Goal: Check status: Check status

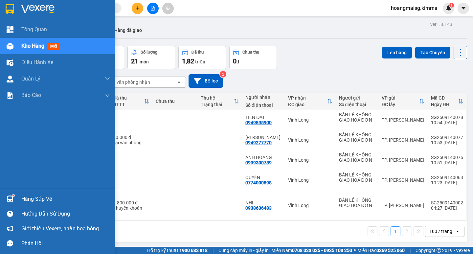
click at [32, 46] on span "Kho hàng" at bounding box center [32, 46] width 23 height 6
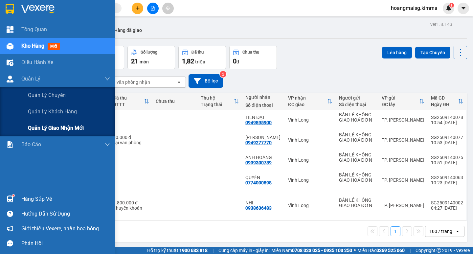
click at [53, 129] on span "Quản lý giao nhận mới" at bounding box center [56, 128] width 56 height 8
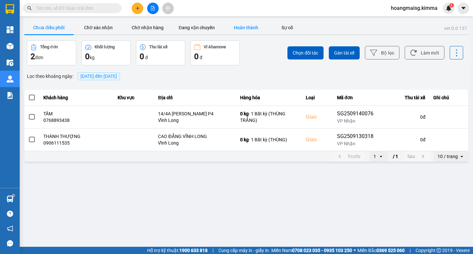
drag, startPoint x: 246, startPoint y: 25, endPoint x: 241, endPoint y: 28, distance: 5.9
click at [243, 26] on button "Hoàn thành" at bounding box center [245, 27] width 49 height 13
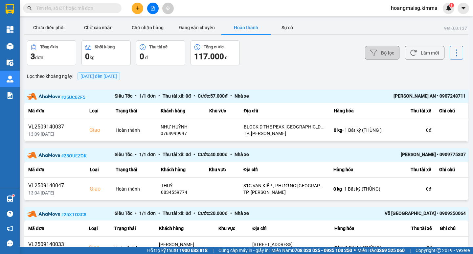
click at [375, 50] on button "Bộ lọc" at bounding box center [382, 52] width 34 height 13
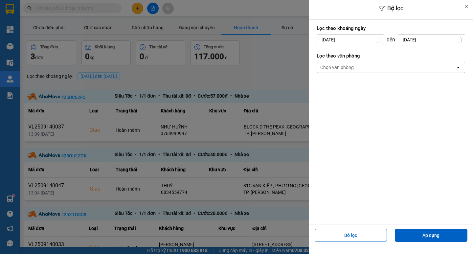
click at [341, 42] on input "[DATE]" at bounding box center [350, 39] width 67 height 11
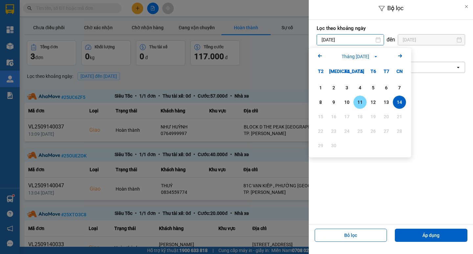
click at [360, 102] on div "11" at bounding box center [359, 102] width 9 height 8
type input "[DATE]"
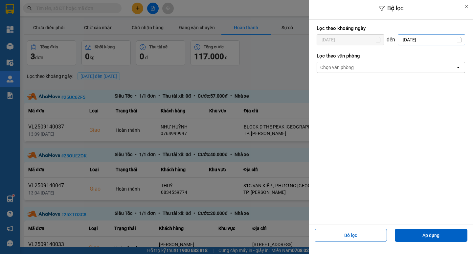
drag, startPoint x: 410, startPoint y: 39, endPoint x: 413, endPoint y: 70, distance: 31.4
click at [410, 39] on input "[DATE]" at bounding box center [431, 39] width 67 height 11
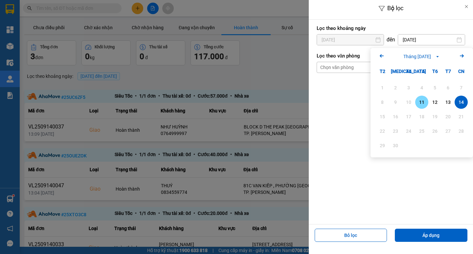
click at [421, 101] on div "11" at bounding box center [421, 102] width 9 height 8
type input "[DATE]"
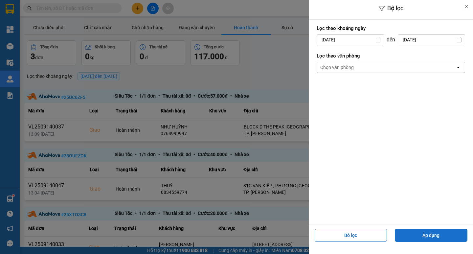
click at [433, 238] on button "Áp dụng" at bounding box center [431, 234] width 73 height 13
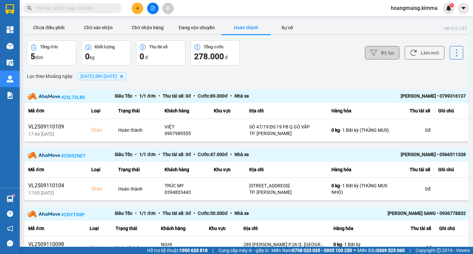
click at [371, 53] on icon at bounding box center [373, 52] width 7 height 7
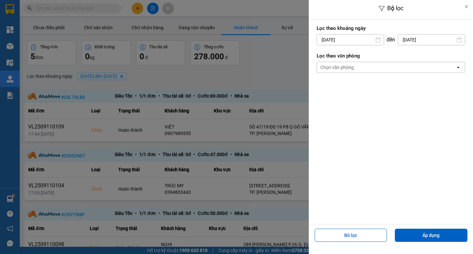
drag, startPoint x: 354, startPoint y: 234, endPoint x: 354, endPoint y: 224, distance: 9.9
click at [354, 233] on button "Bỏ lọc" at bounding box center [350, 234] width 73 height 13
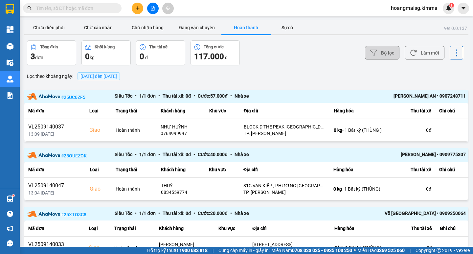
drag, startPoint x: 377, startPoint y: 50, endPoint x: 376, endPoint y: 54, distance: 3.4
click at [376, 54] on button "Bộ lọc" at bounding box center [382, 52] width 34 height 13
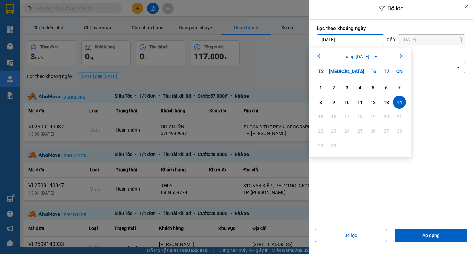
click at [334, 37] on input "[DATE]" at bounding box center [350, 39] width 67 height 11
click at [373, 102] on div "12" at bounding box center [372, 102] width 9 height 8
type input "[DATE]"
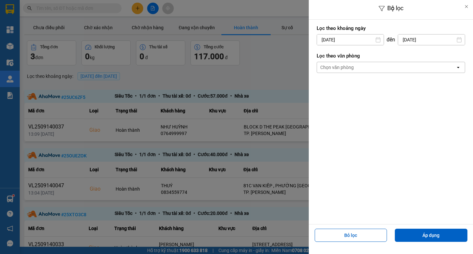
drag, startPoint x: 410, startPoint y: 41, endPoint x: 410, endPoint y: 47, distance: 6.2
click at [410, 41] on input "[DATE]" at bounding box center [431, 39] width 67 height 11
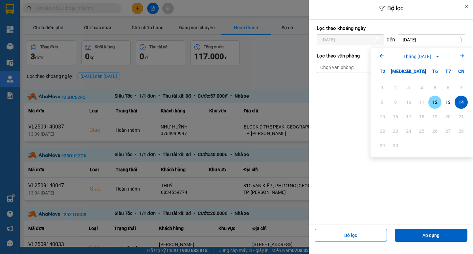
click at [435, 100] on div "12" at bounding box center [434, 102] width 9 height 8
type input "[DATE]"
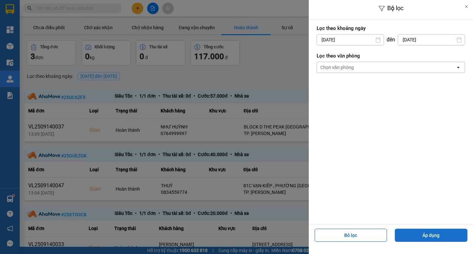
drag, startPoint x: 431, startPoint y: 233, endPoint x: 423, endPoint y: 229, distance: 8.2
click at [431, 232] on button "Áp dụng" at bounding box center [431, 234] width 73 height 13
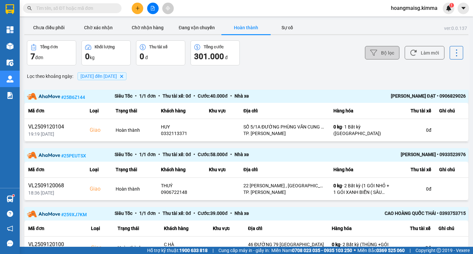
click at [377, 51] on button "Bộ lọc" at bounding box center [382, 52] width 34 height 13
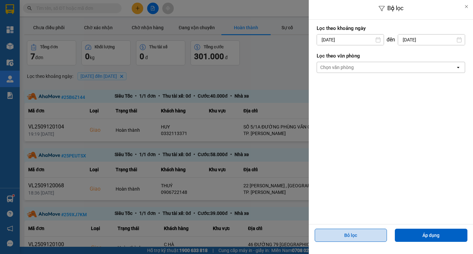
click at [361, 230] on button "Bỏ lọc" at bounding box center [350, 234] width 73 height 13
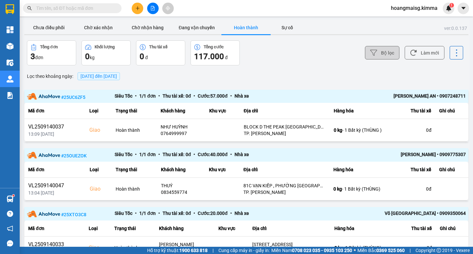
click at [381, 49] on button "Bộ lọc" at bounding box center [382, 52] width 34 height 13
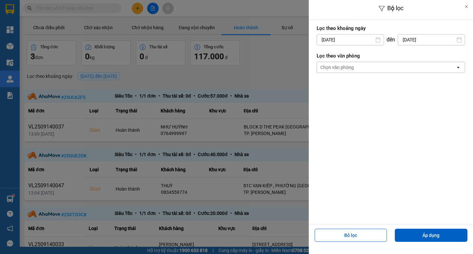
click at [332, 38] on input "[DATE]" at bounding box center [350, 39] width 67 height 11
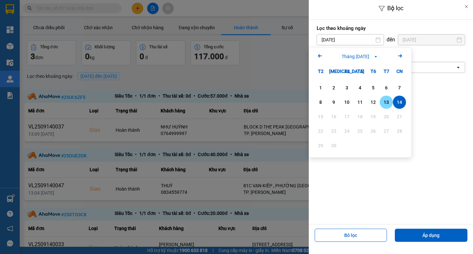
click at [387, 99] on div "13" at bounding box center [385, 102] width 9 height 8
type input "[DATE]"
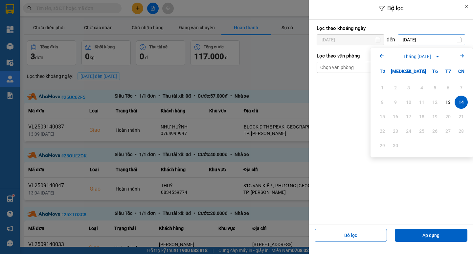
drag, startPoint x: 411, startPoint y: 39, endPoint x: 417, endPoint y: 75, distance: 35.8
click at [411, 40] on input "[DATE]" at bounding box center [431, 39] width 67 height 11
drag, startPoint x: 447, startPoint y: 100, endPoint x: 448, endPoint y: 125, distance: 25.6
click at [447, 102] on div "13" at bounding box center [447, 102] width 9 height 8
type input "[DATE]"
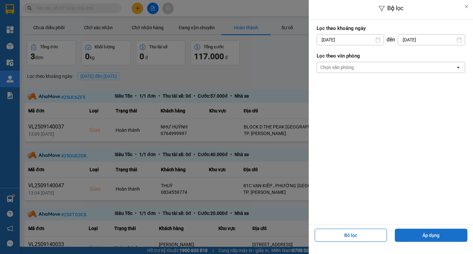
drag, startPoint x: 426, startPoint y: 235, endPoint x: 417, endPoint y: 223, distance: 14.8
click at [425, 235] on button "Áp dụng" at bounding box center [431, 234] width 73 height 13
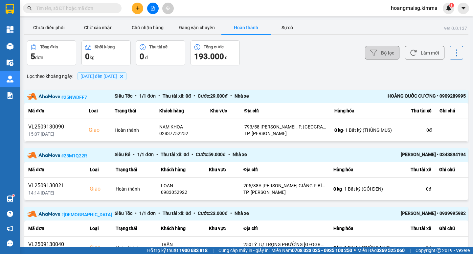
click at [378, 49] on button "Bộ lọc" at bounding box center [382, 52] width 34 height 13
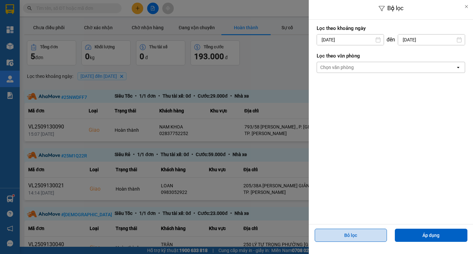
click at [352, 236] on button "Bỏ lọc" at bounding box center [350, 234] width 73 height 13
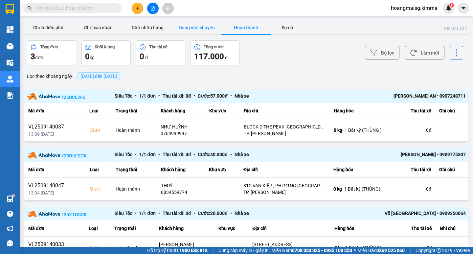
drag, startPoint x: 200, startPoint y: 26, endPoint x: 188, endPoint y: 25, distance: 11.6
click at [199, 27] on button "Đang vận chuyển" at bounding box center [196, 27] width 49 height 13
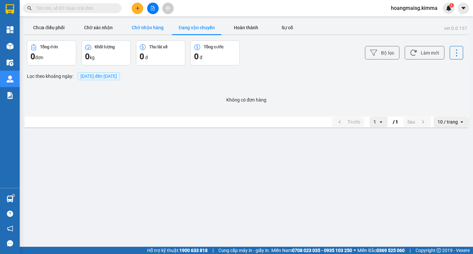
click at [144, 25] on button "Chờ nhận hàng" at bounding box center [147, 27] width 49 height 13
click at [101, 27] on button "Chờ xác nhận" at bounding box center [98, 27] width 49 height 13
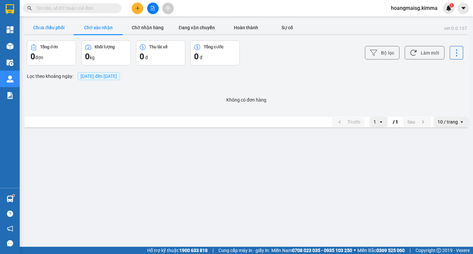
click at [47, 26] on button "Chưa điều phối" at bounding box center [48, 27] width 49 height 13
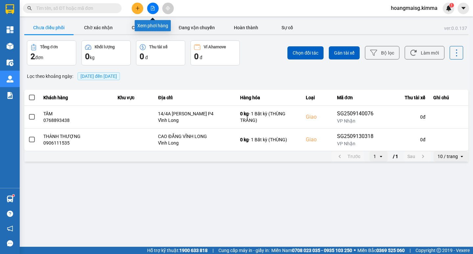
click at [154, 7] on icon "file-add" at bounding box center [152, 8] width 5 height 5
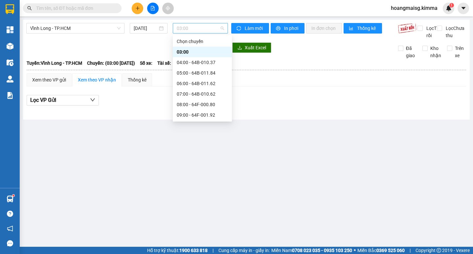
drag, startPoint x: 197, startPoint y: 30, endPoint x: 188, endPoint y: 30, distance: 9.2
click at [196, 30] on span "03:00" at bounding box center [200, 28] width 47 height 10
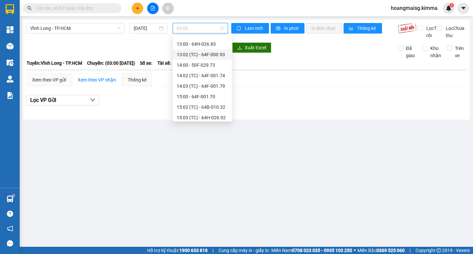
scroll to position [58, 0]
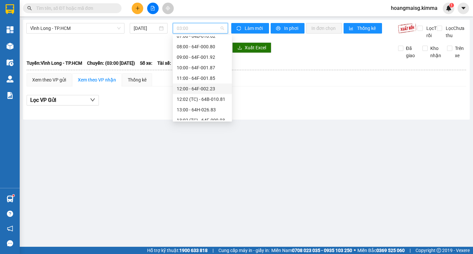
click at [192, 88] on div "12:00 - 64F-002.23" at bounding box center [202, 88] width 51 height 7
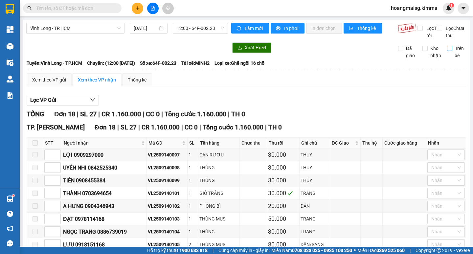
click at [447, 51] on input "Trên xe" at bounding box center [449, 48] width 5 height 5
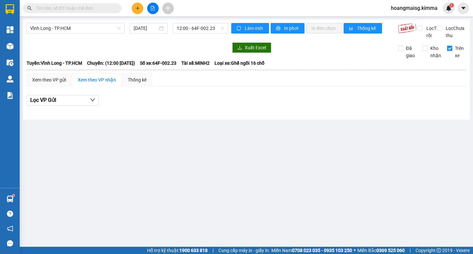
click at [451, 51] on input "Trên xe" at bounding box center [449, 48] width 5 height 5
checkbox input "false"
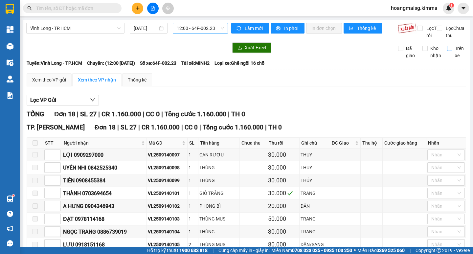
click at [205, 31] on span "12:00 - 64F-002.23" at bounding box center [200, 28] width 47 height 10
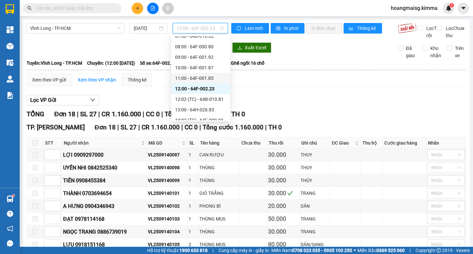
click at [194, 76] on div "11:00 - 64F-001.85" at bounding box center [200, 78] width 51 height 7
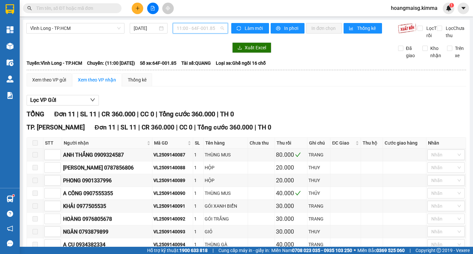
click at [184, 28] on span "11:00 - 64F-001.85" at bounding box center [200, 28] width 47 height 10
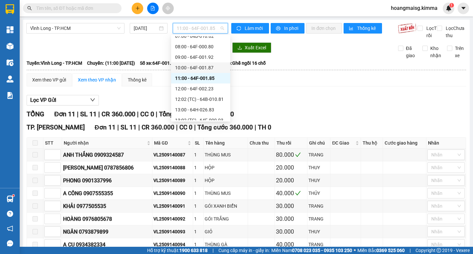
click at [191, 66] on div "10:00 - 64F-001.87" at bounding box center [200, 67] width 51 height 7
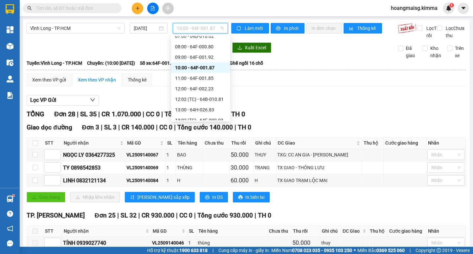
click at [191, 27] on span "10:00 - 64F-001.87" at bounding box center [200, 28] width 47 height 10
click at [191, 111] on div "13:00 - 64H-026.83" at bounding box center [200, 109] width 51 height 7
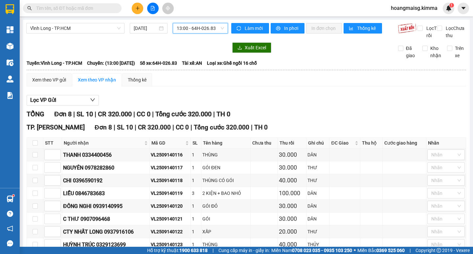
click at [188, 28] on span "13:00 - 64H-026.83" at bounding box center [200, 28] width 47 height 10
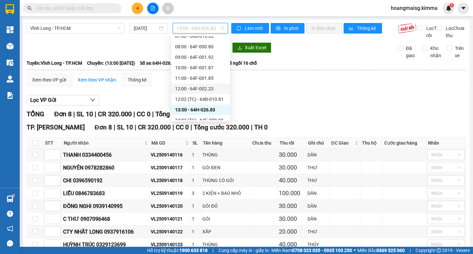
scroll to position [123, 0]
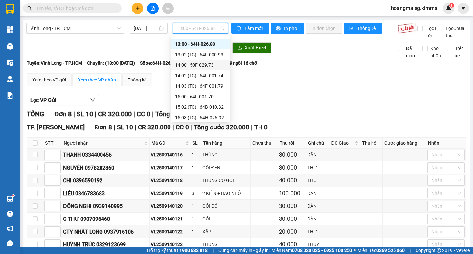
click at [187, 65] on div "14:00 - 50F-029.73" at bounding box center [200, 64] width 51 height 7
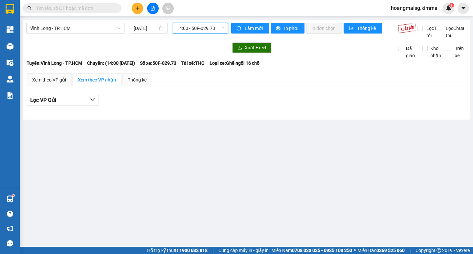
click at [188, 27] on span "14:00 - 50F-029.73" at bounding box center [200, 28] width 47 height 10
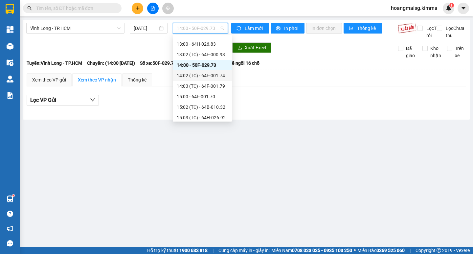
click at [202, 75] on div "14:02 (TC) - 64F-001.74" at bounding box center [202, 75] width 51 height 7
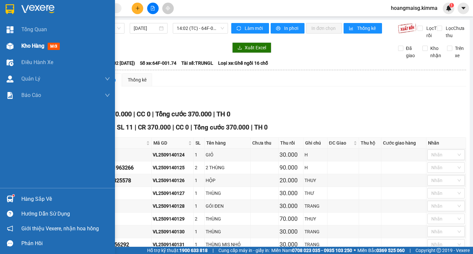
click at [29, 46] on span "Kho hàng" at bounding box center [32, 46] width 23 height 6
